Goal: Task Accomplishment & Management: Complete application form

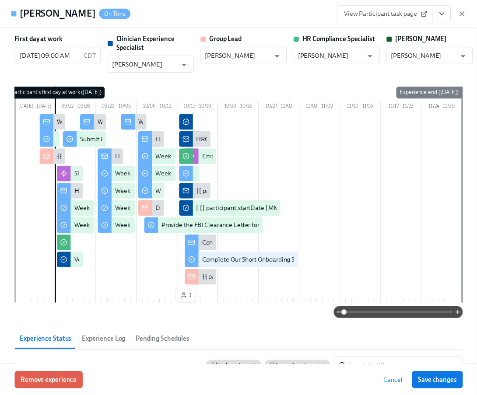
scroll to position [0, 12812]
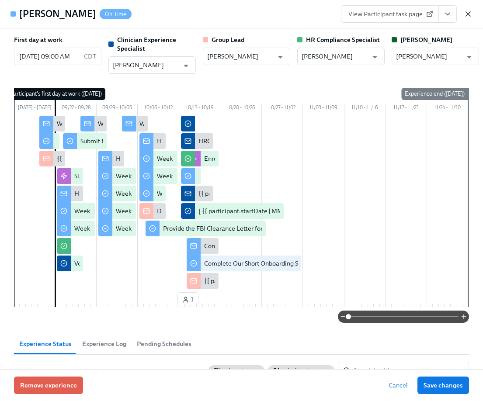
click at [467, 17] on icon "button" at bounding box center [468, 14] width 9 height 9
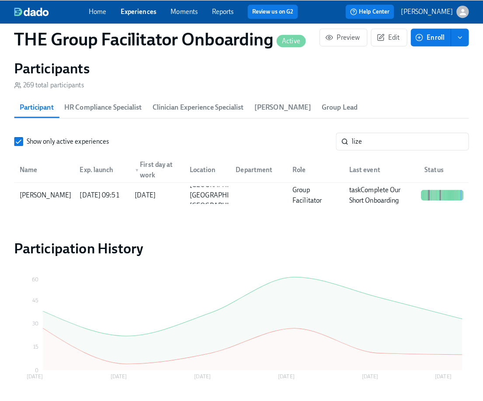
scroll to position [0, 12805]
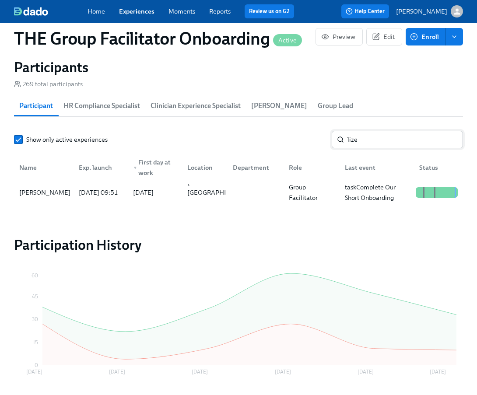
click at [374, 141] on input "lize" at bounding box center [404, 139] width 115 height 17
click at [374, 142] on input "lize" at bounding box center [404, 139] width 115 height 17
type input "luster"
click at [56, 195] on div "Crystal Luster" at bounding box center [45, 192] width 58 height 10
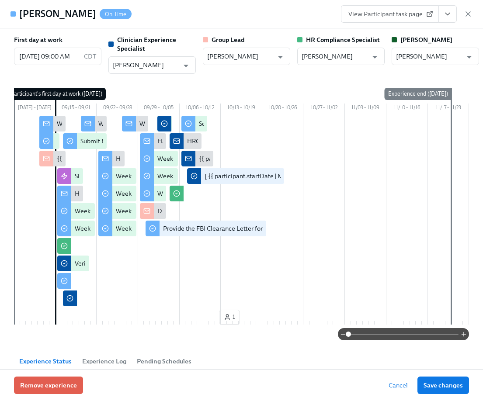
scroll to position [0, 12812]
click at [447, 17] on icon "View task page" at bounding box center [447, 14] width 9 height 9
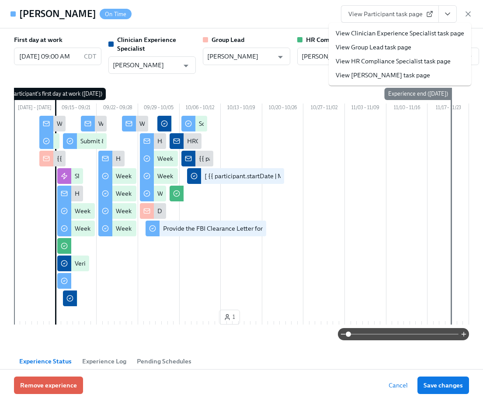
click at [439, 32] on link "View Clinician Experience Specialist task page" at bounding box center [400, 33] width 129 height 9
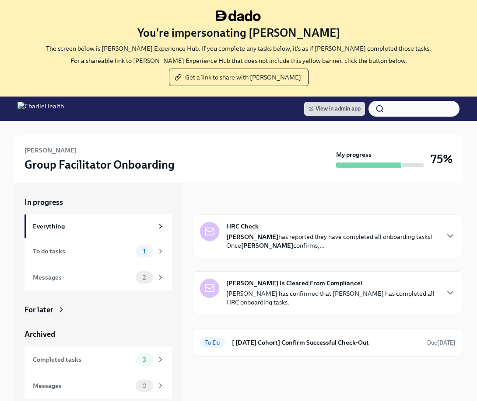
click at [270, 124] on div at bounding box center [238, 128] width 449 height 14
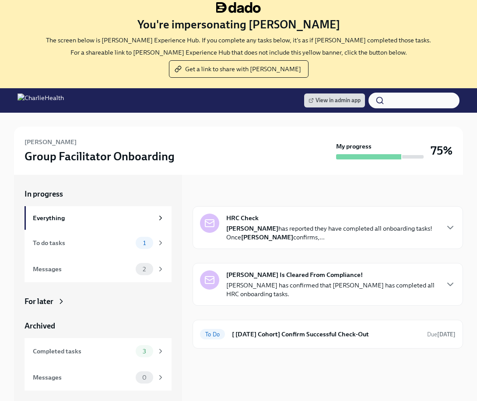
scroll to position [5, 0]
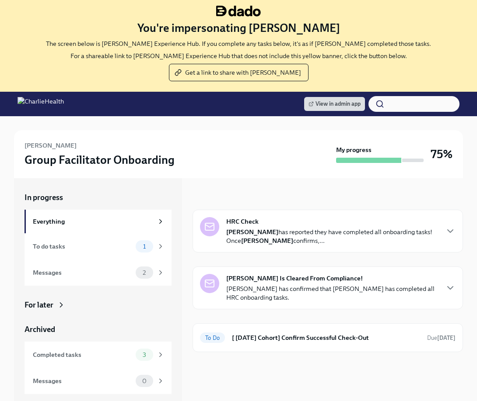
click at [462, 6] on div "You're impersonating Lara Babalola The screen below is Lara's Experience Hub. I…" at bounding box center [238, 44] width 456 height 76
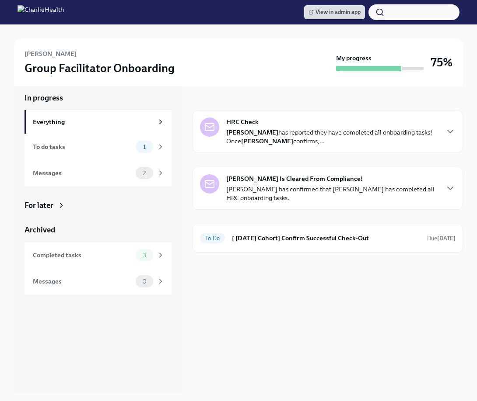
scroll to position [103, 0]
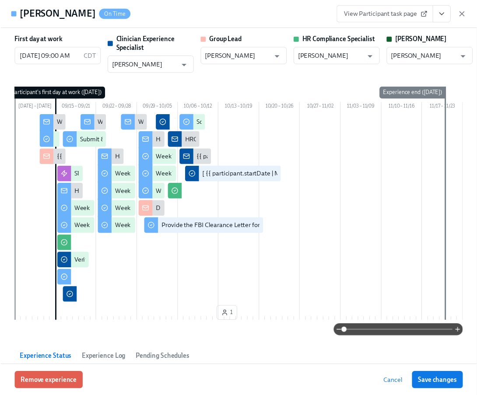
scroll to position [0, 12812]
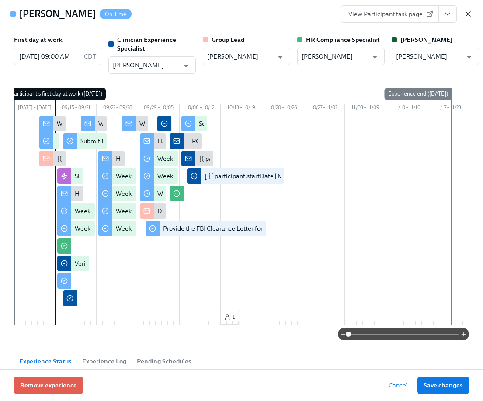
click at [468, 11] on icon "button" at bounding box center [468, 14] width 9 height 9
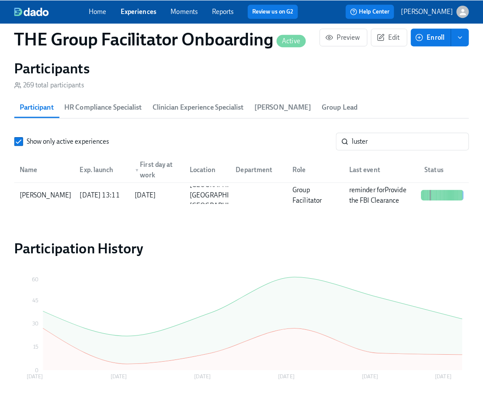
scroll to position [0, 12805]
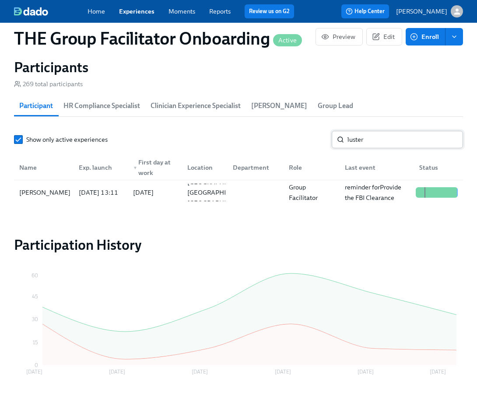
click at [385, 143] on input "luster" at bounding box center [404, 139] width 115 height 17
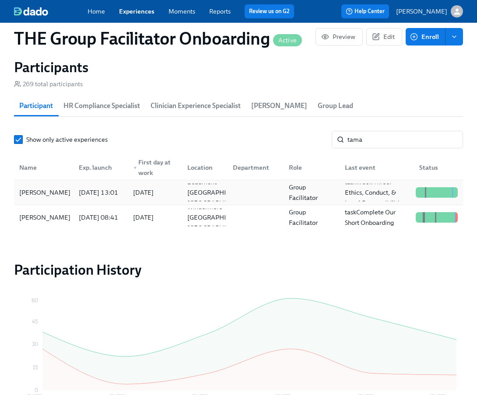
click at [65, 195] on div "Tamara Shaikh" at bounding box center [44, 192] width 56 height 17
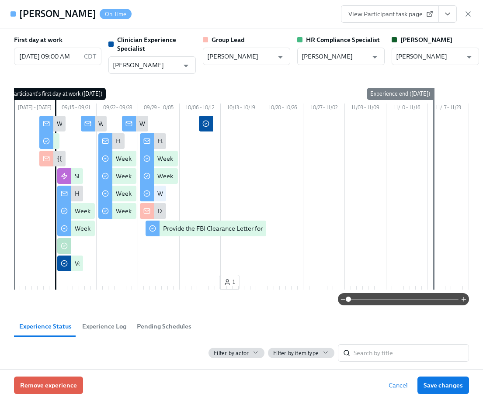
click at [444, 14] on icon "View task page" at bounding box center [447, 14] width 9 height 9
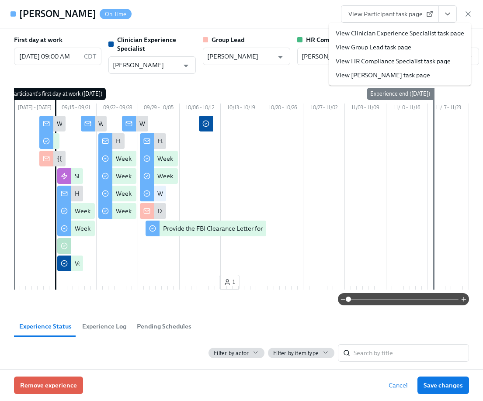
click at [442, 30] on link "View Clinician Experience Specialist task page" at bounding box center [400, 33] width 129 height 9
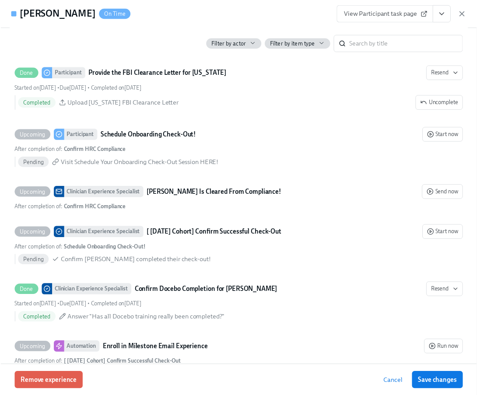
scroll to position [1965, 0]
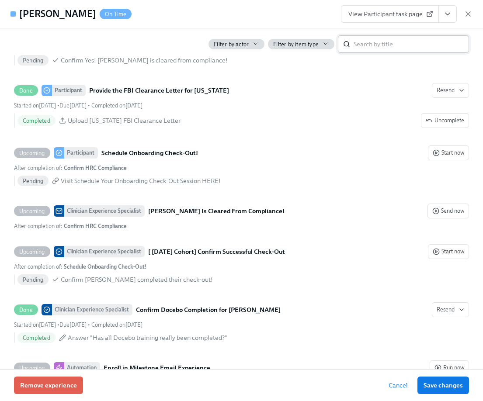
click at [396, 43] on input "search" at bounding box center [411, 43] width 115 height 17
click at [468, 16] on icon "button" at bounding box center [468, 14] width 9 height 9
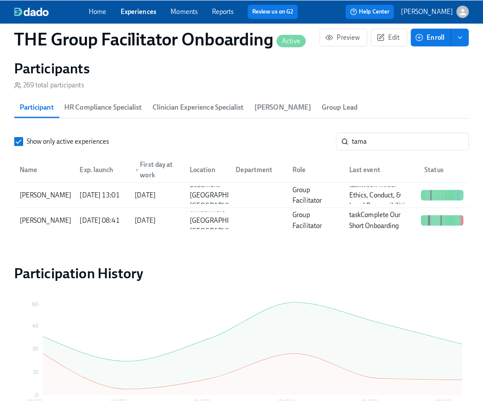
scroll to position [0, 12805]
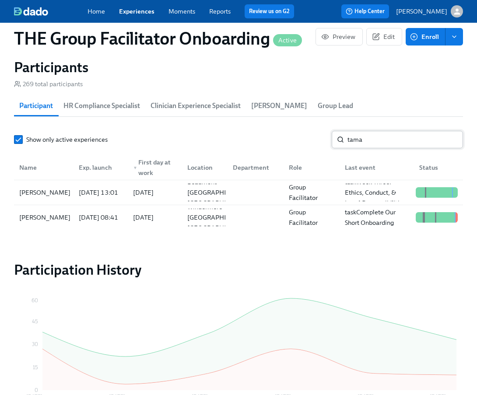
click at [406, 143] on input "tama" at bounding box center [404, 139] width 115 height 17
click at [73, 198] on div "2025/09/19 11:11" at bounding box center [99, 192] width 54 height 17
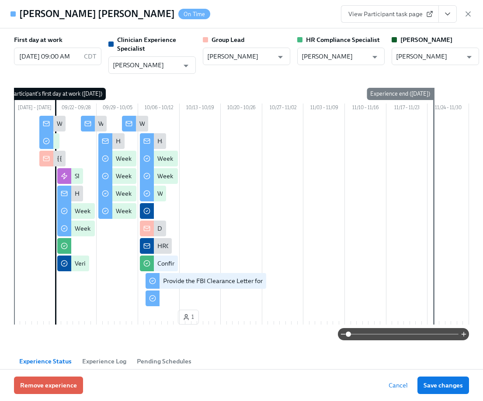
click at [451, 15] on icon "View task page" at bounding box center [447, 14] width 9 height 9
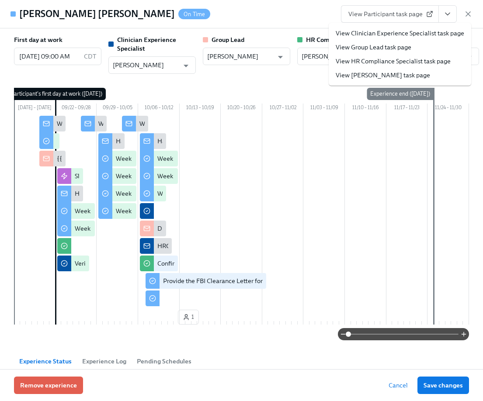
click at [420, 30] on link "View Clinician Experience Specialist task page" at bounding box center [400, 33] width 129 height 9
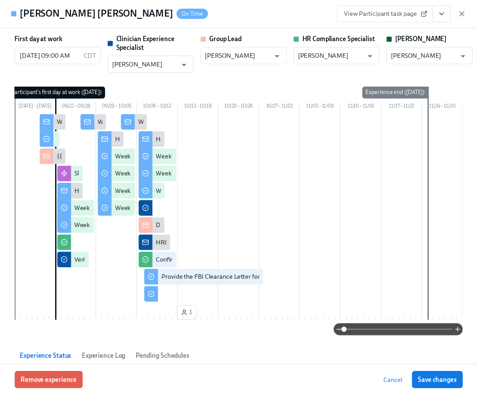
scroll to position [0, 12812]
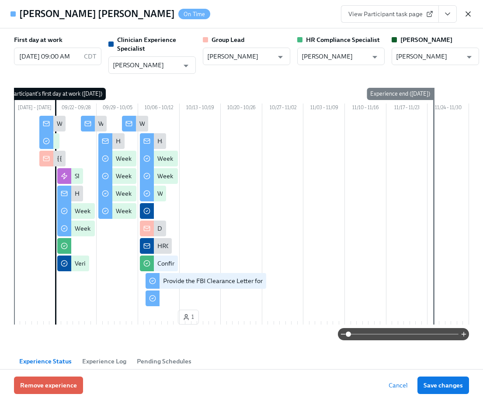
click at [468, 13] on icon "button" at bounding box center [468, 14] width 9 height 9
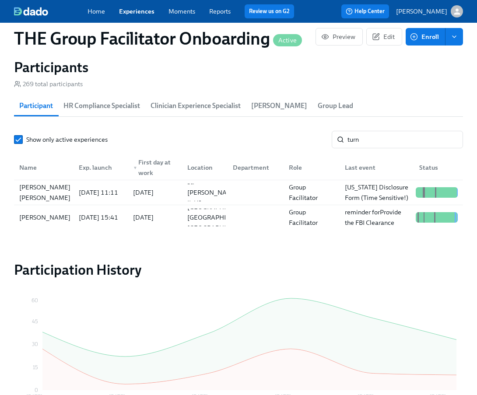
scroll to position [0, 12805]
click at [367, 147] on input "turn" at bounding box center [404, 139] width 115 height 17
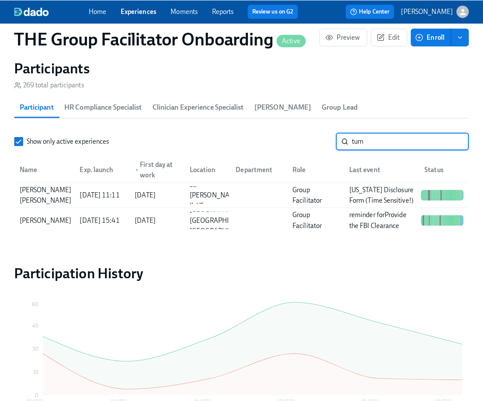
scroll to position [0, 12812]
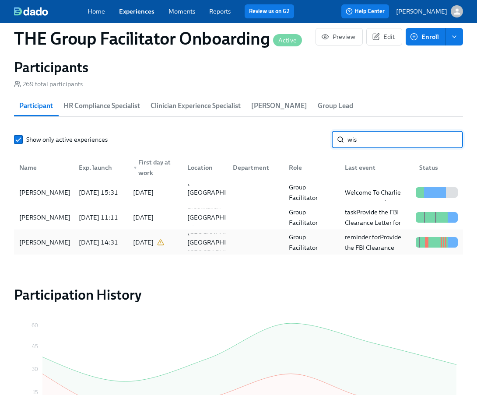
type input "wis"
click at [51, 239] on div "Jessica Wise" at bounding box center [44, 242] width 56 height 17
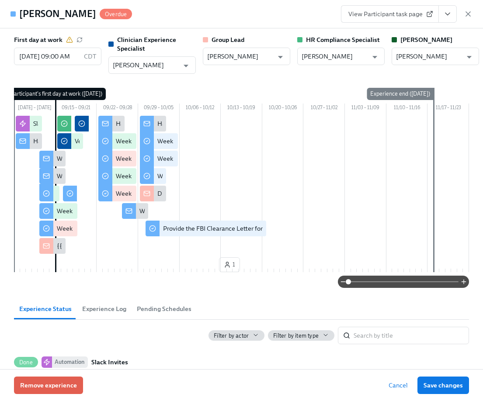
click at [384, 18] on span "View Participant task page" at bounding box center [390, 14] width 83 height 9
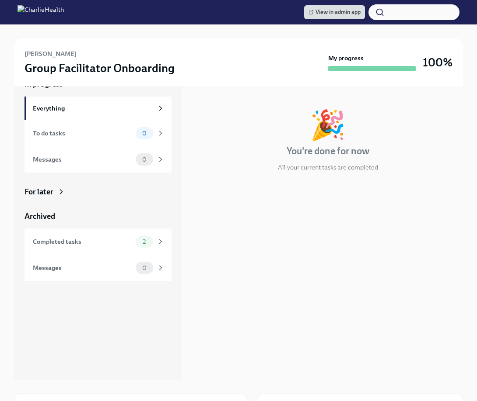
scroll to position [117, 0]
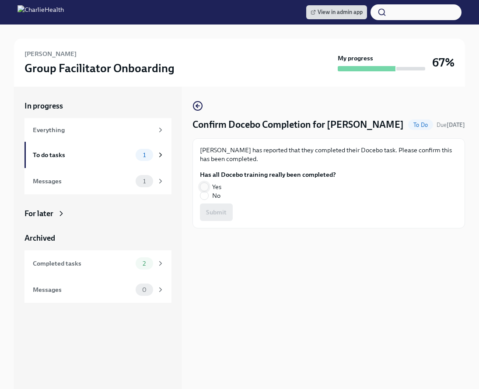
click at [203, 191] on input "Yes" at bounding box center [204, 187] width 8 height 8
radio input "true"
click at [223, 216] on span "Submit" at bounding box center [216, 212] width 21 height 9
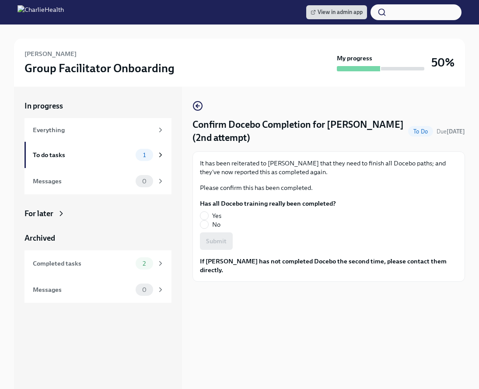
click at [210, 211] on label "Yes" at bounding box center [264, 215] width 129 height 9
click at [208, 212] on input "Yes" at bounding box center [204, 216] width 8 height 8
radio input "true"
click at [214, 236] on button "Submit" at bounding box center [216, 240] width 33 height 17
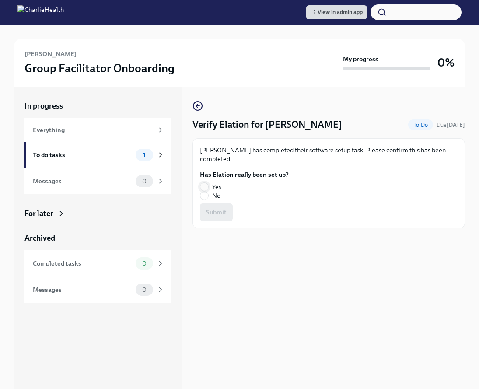
click at [202, 184] on input "Yes" at bounding box center [204, 187] width 8 height 8
radio input "true"
click at [220, 216] on span "Submit" at bounding box center [216, 212] width 21 height 9
